Goal: Information Seeking & Learning: Learn about a topic

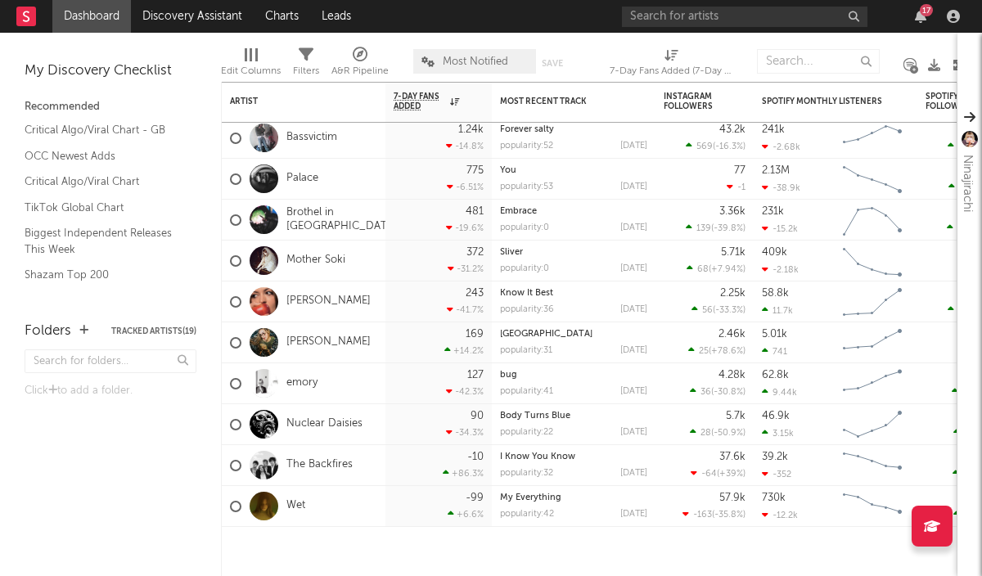
click at [490, 55] on span "Most Notified" at bounding box center [474, 61] width 123 height 25
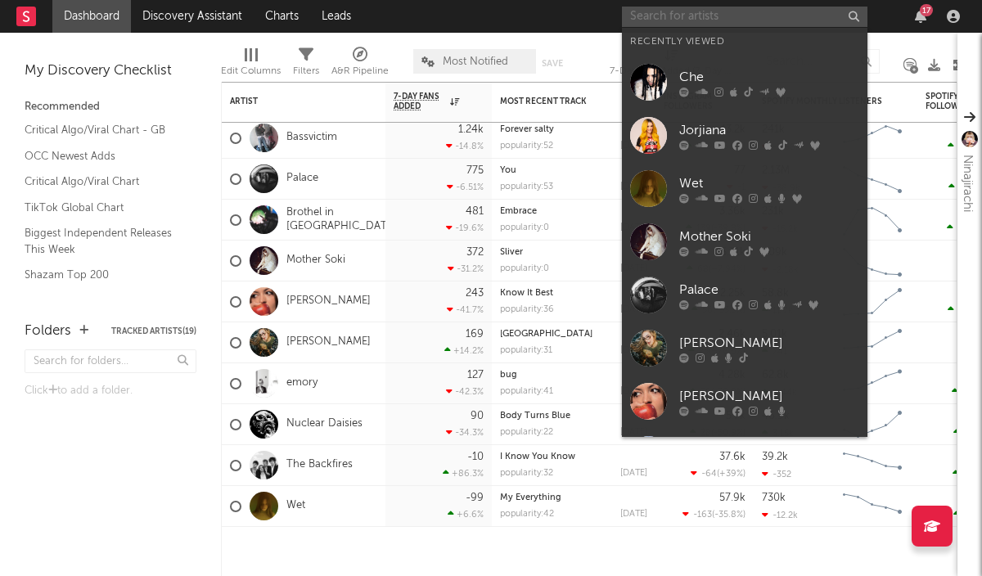
click at [687, 16] on input "text" at bounding box center [744, 17] width 245 height 20
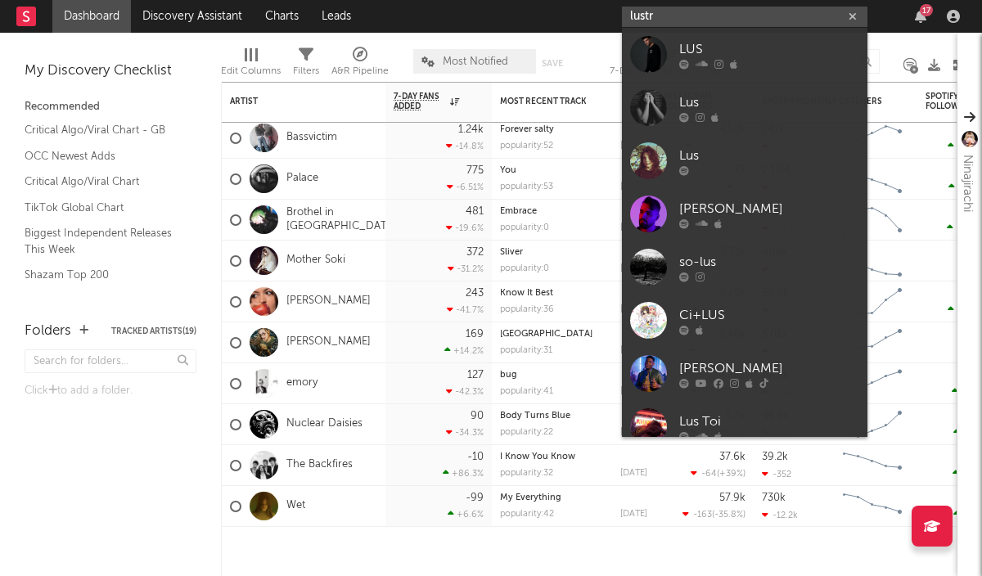
click at [720, 10] on input "lustr" at bounding box center [744, 17] width 245 height 20
click at [718, 10] on input "lustr" at bounding box center [744, 17] width 245 height 20
type input "lustr"
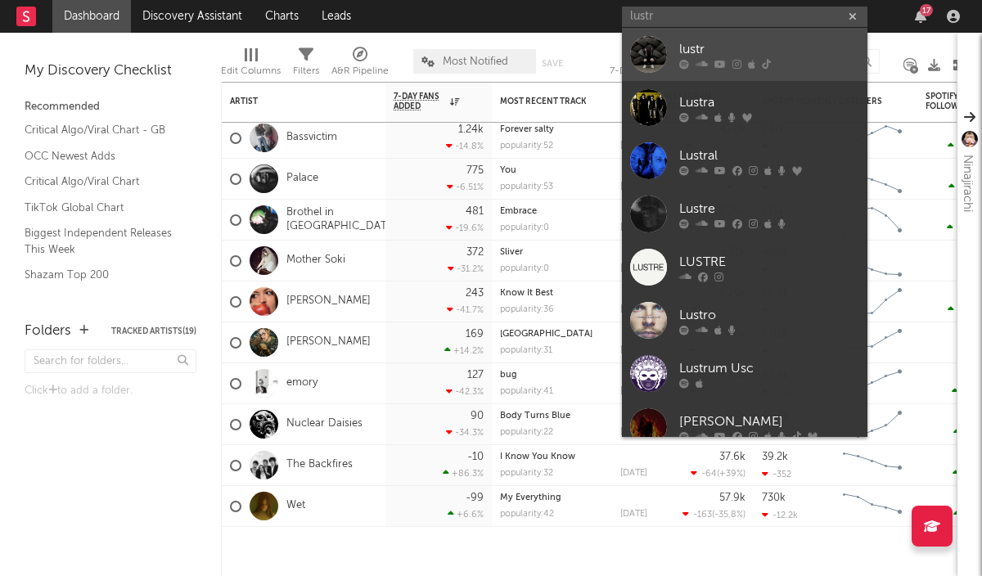
click at [713, 45] on div "lustr" at bounding box center [769, 49] width 180 height 20
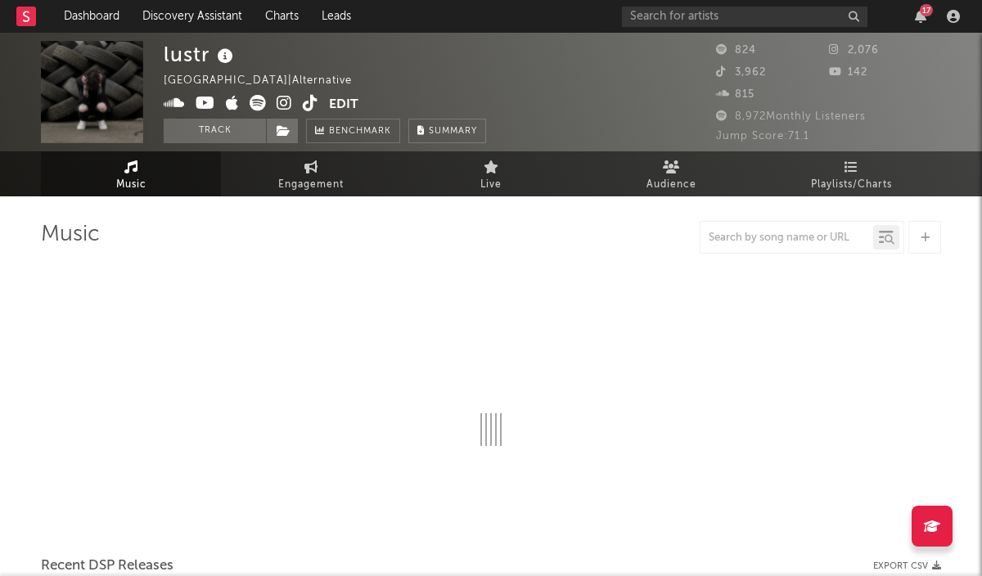
select select "1w"
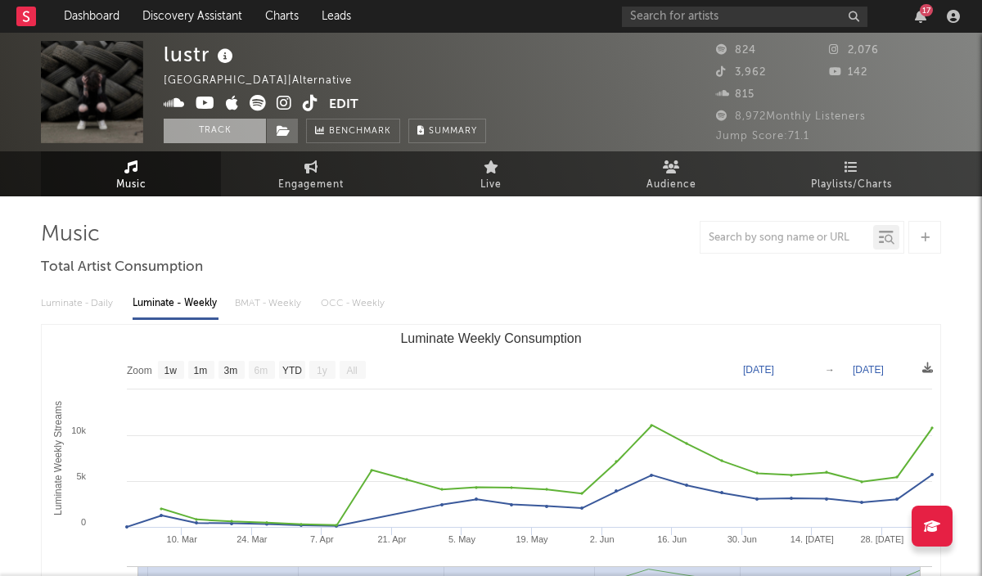
click at [241, 135] on button "Track" at bounding box center [215, 131] width 102 height 25
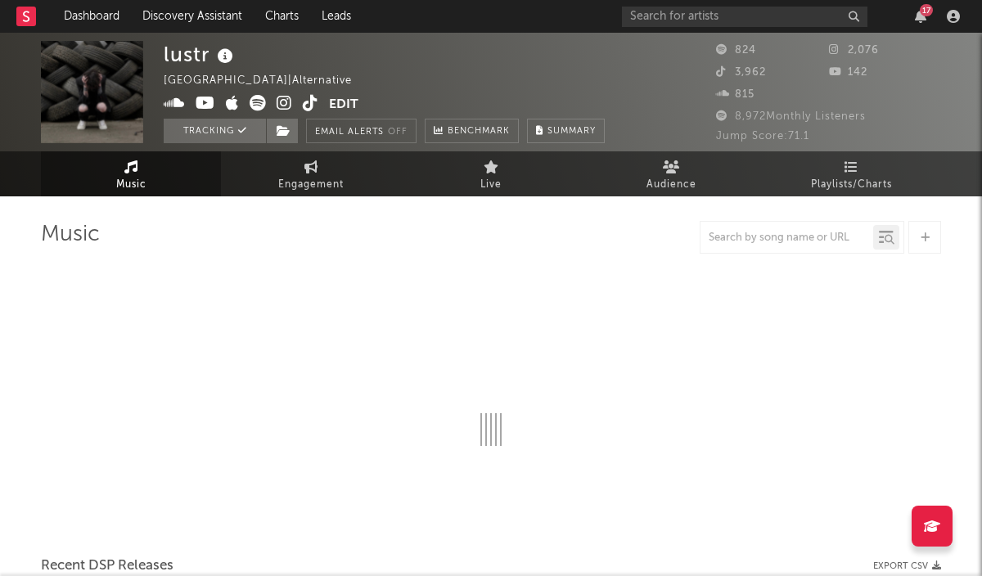
select select "1w"
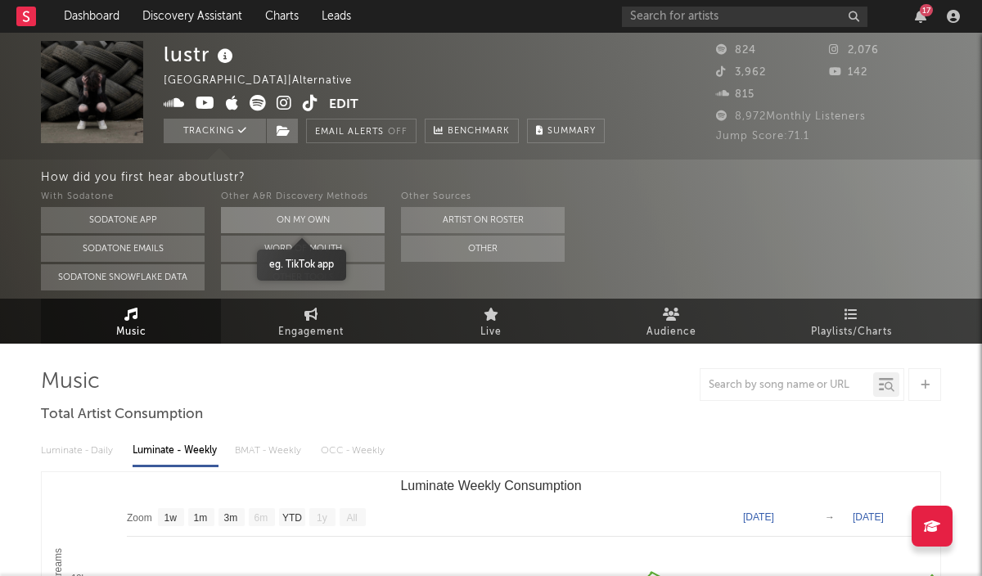
click at [310, 218] on button "On My Own" at bounding box center [303, 220] width 164 height 26
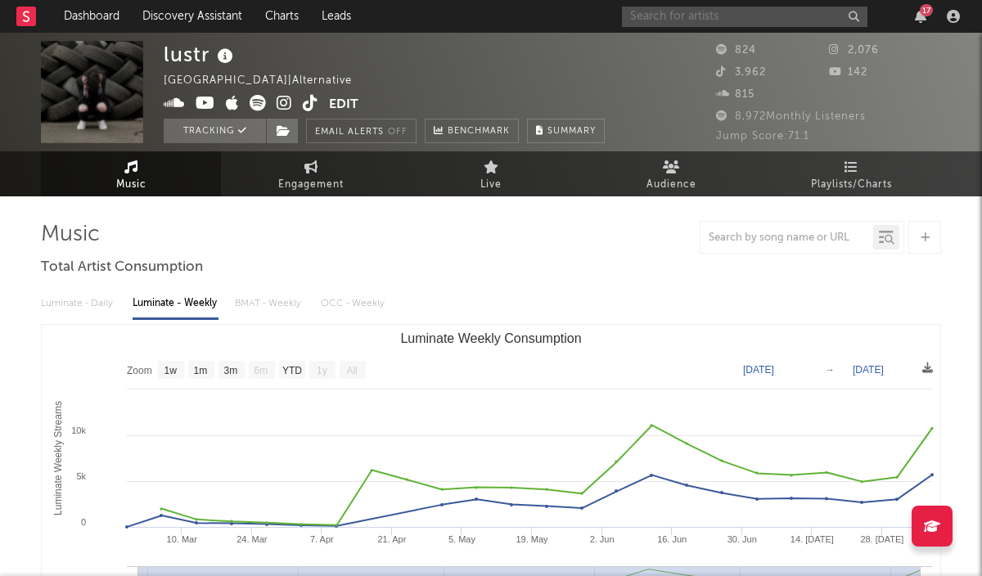
click at [676, 12] on input "text" at bounding box center [744, 17] width 245 height 20
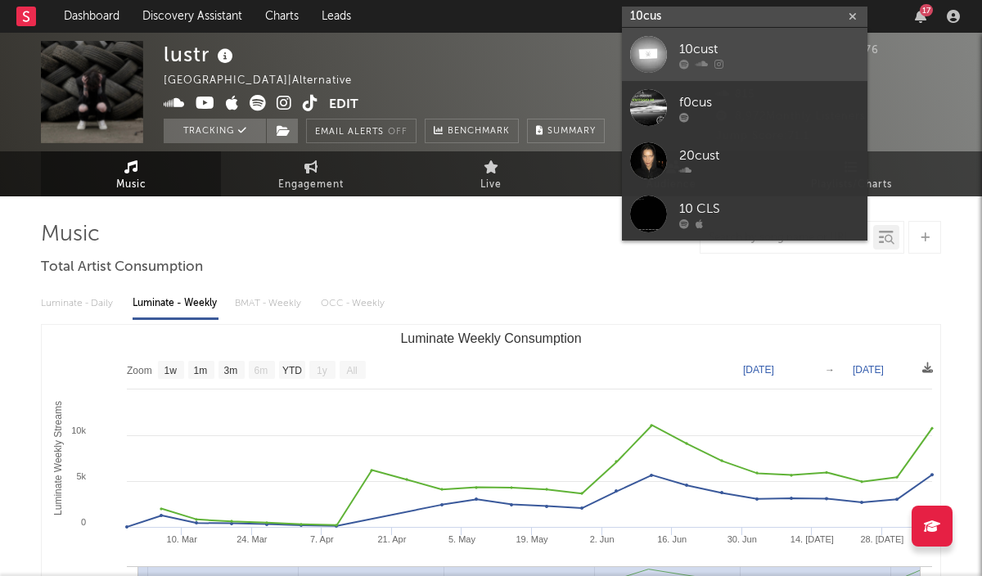
type input "10cus"
click at [645, 65] on div at bounding box center [648, 54] width 37 height 37
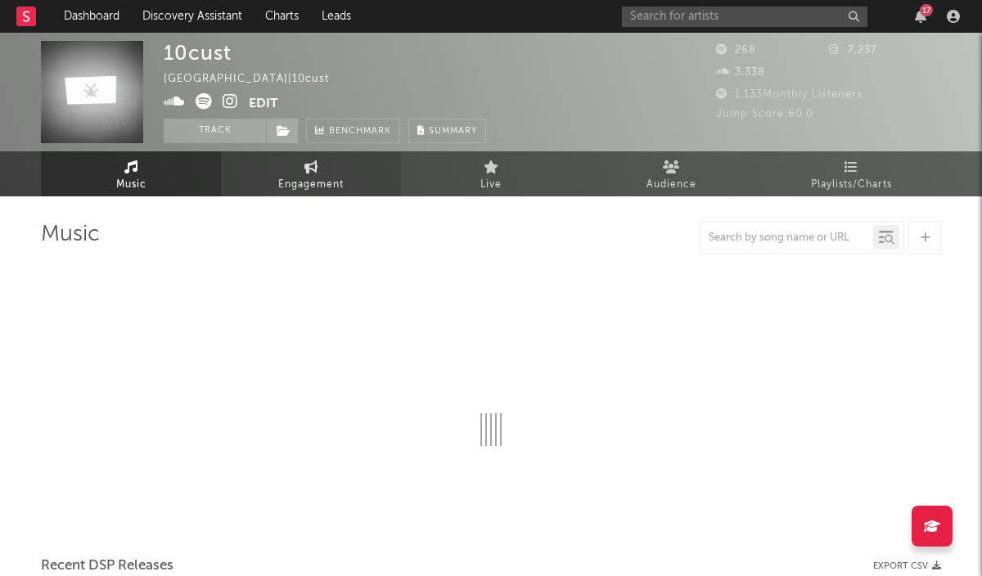
select select "1w"
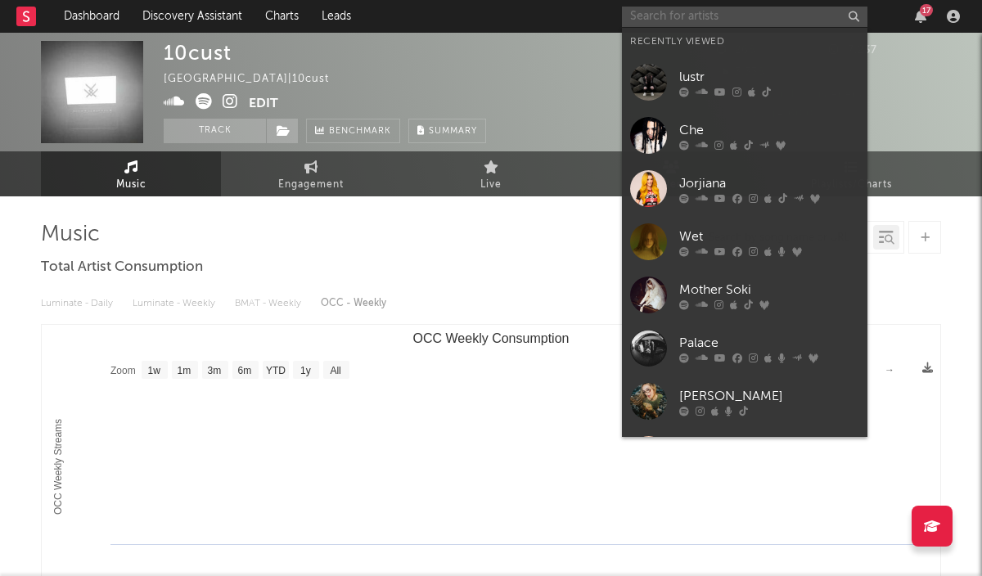
click at [743, 14] on input "text" at bounding box center [744, 17] width 245 height 20
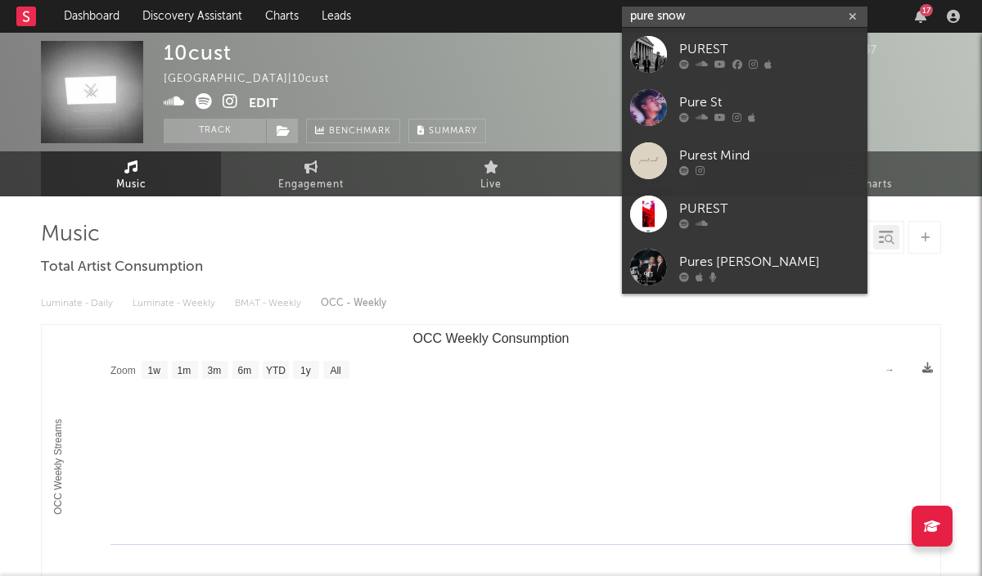
type input "pure snow"
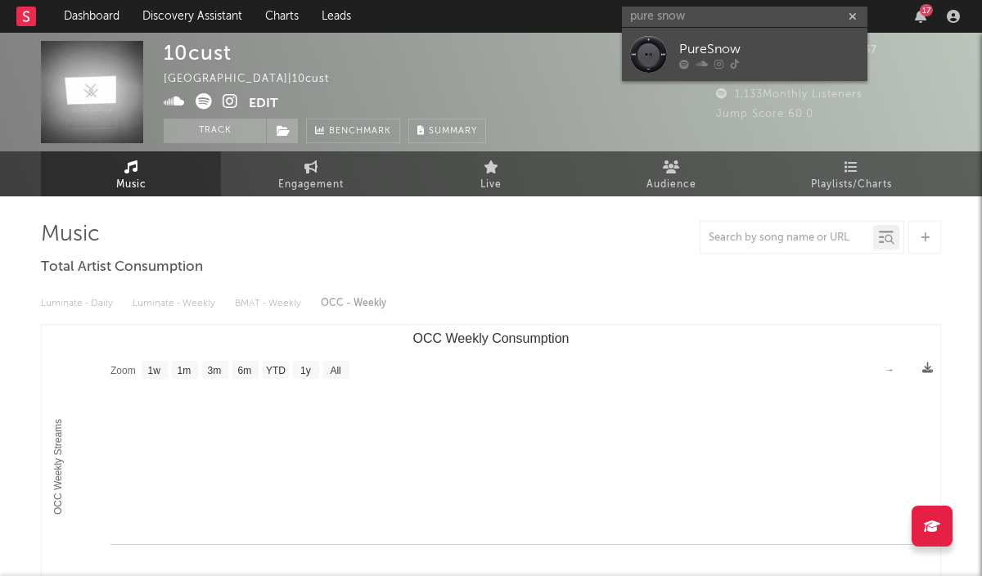
click at [763, 56] on div "PureSnow" at bounding box center [769, 49] width 180 height 20
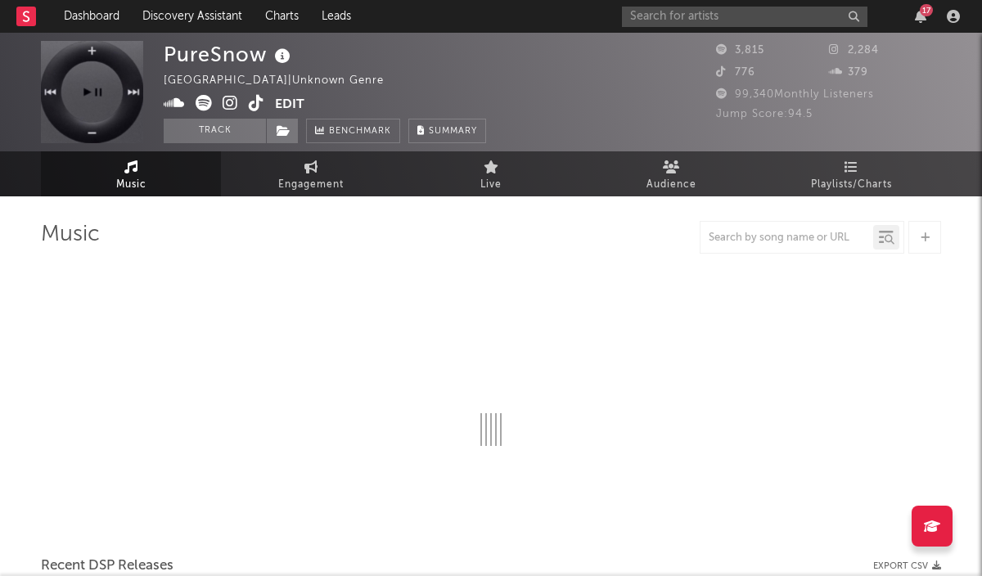
select select "1w"
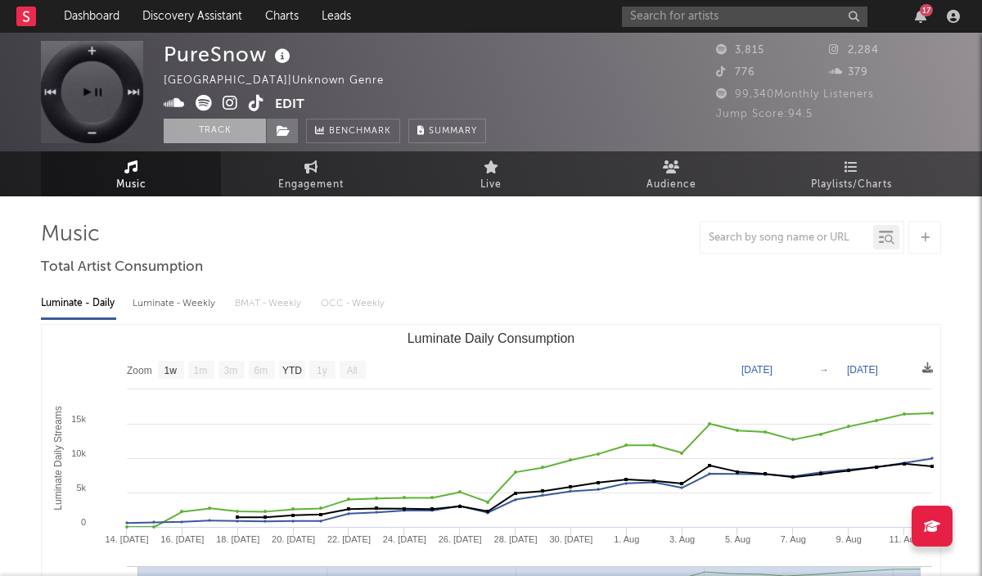
click at [236, 132] on button "Track" at bounding box center [215, 131] width 102 height 25
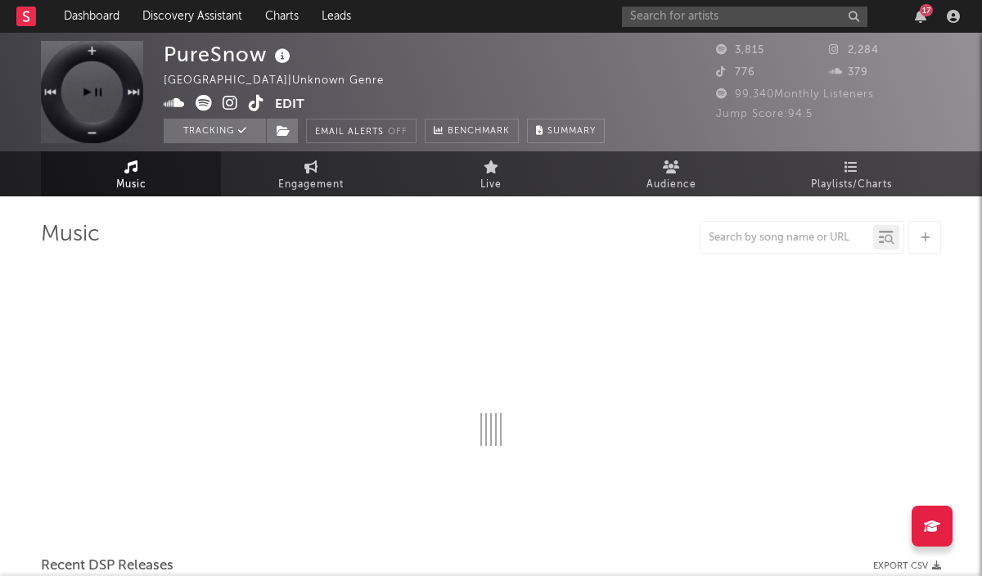
select select "1w"
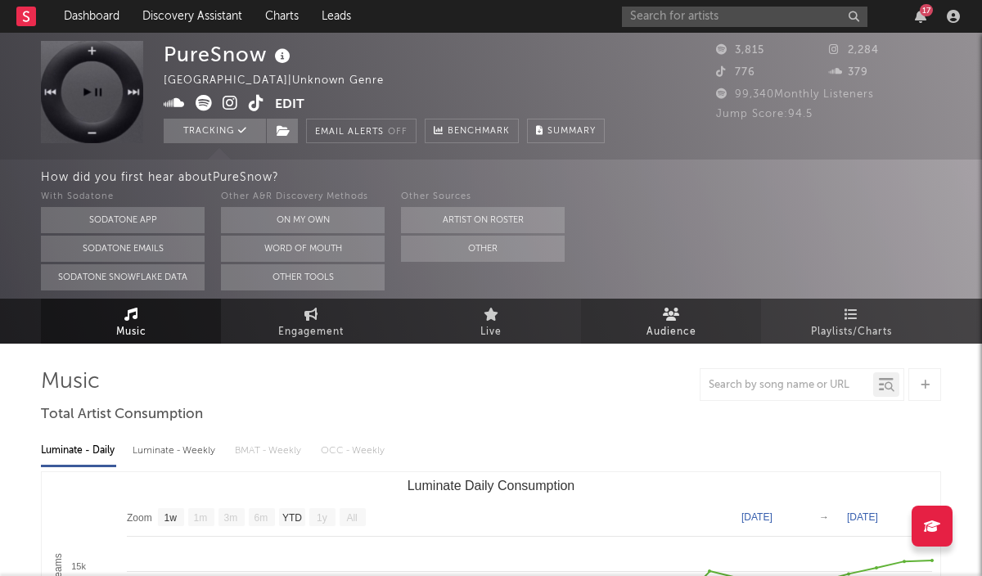
click at [704, 334] on link "Audience" at bounding box center [671, 321] width 180 height 45
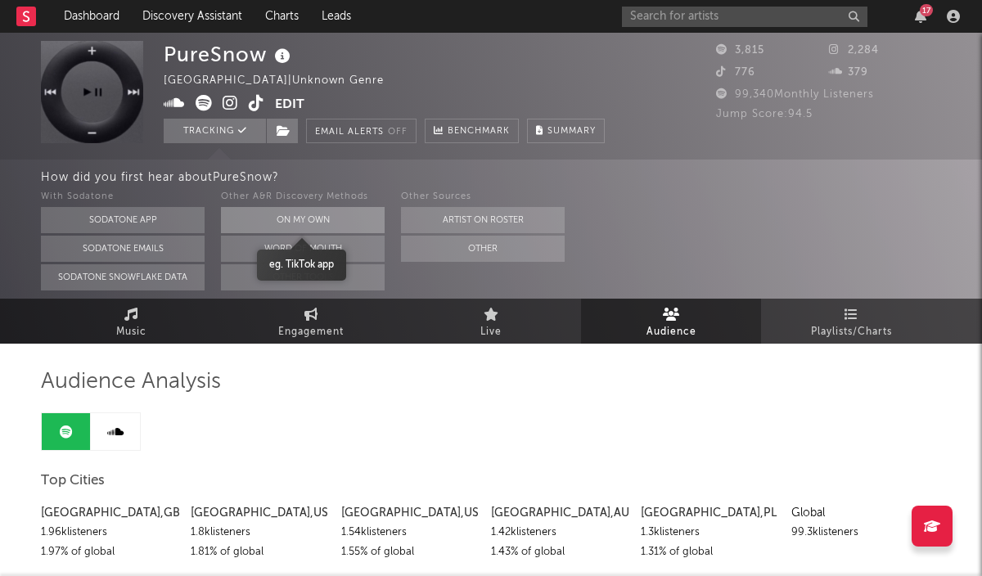
click at [365, 216] on button "On My Own" at bounding box center [303, 220] width 164 height 26
